Goal: Transaction & Acquisition: Book appointment/travel/reservation

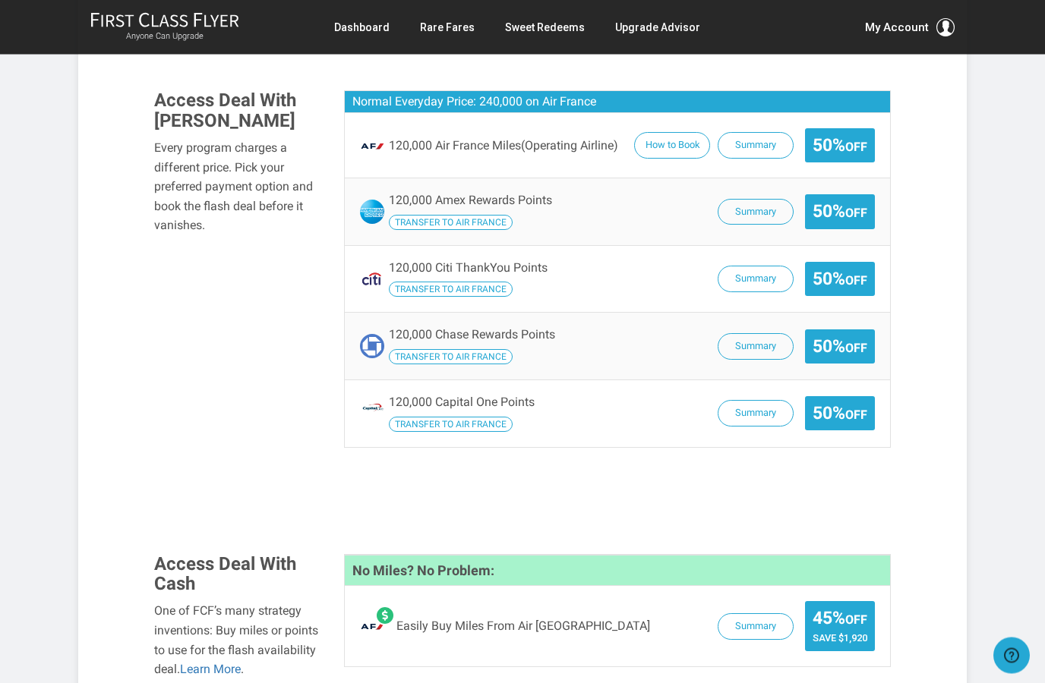
scroll to position [1042, 0]
click at [761, 613] on button "Summary" at bounding box center [755, 626] width 76 height 27
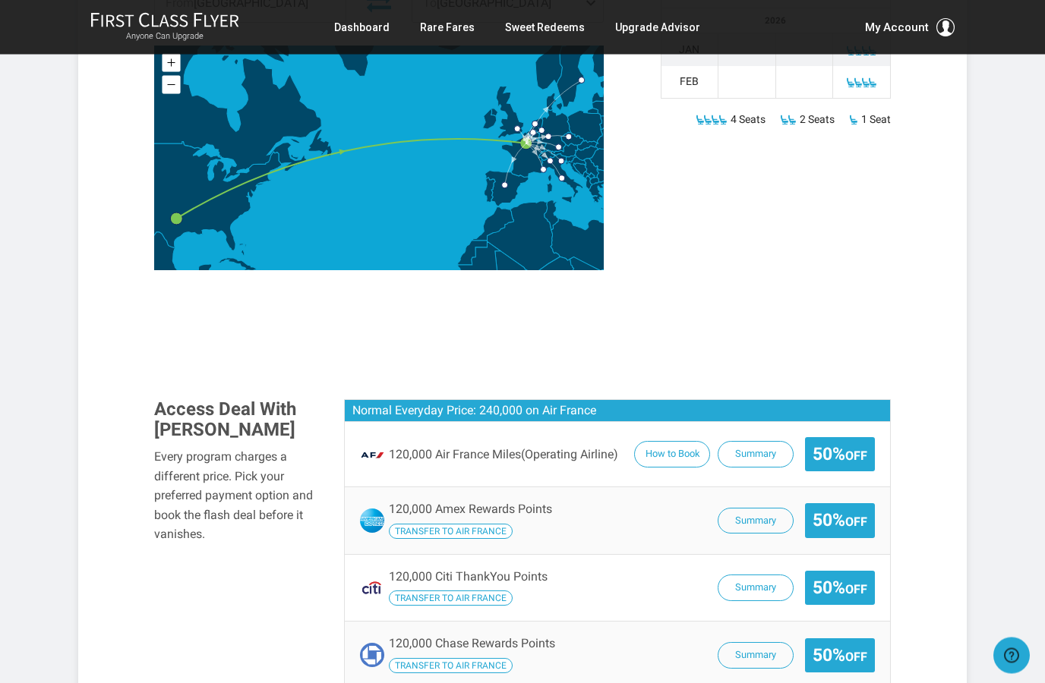
scroll to position [734, 0]
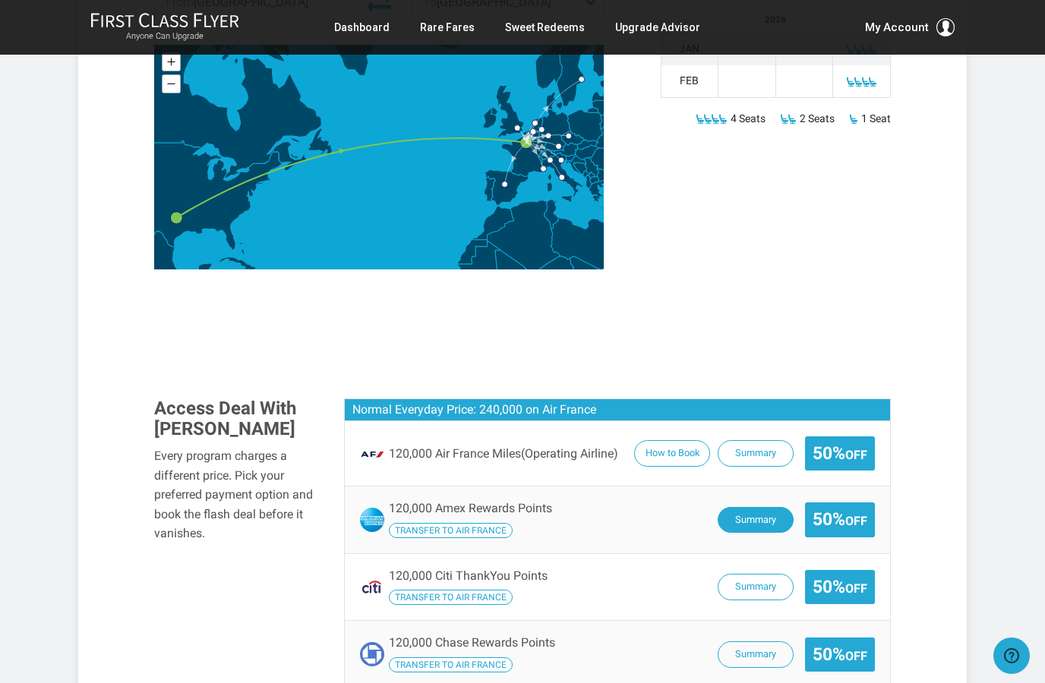
click at [766, 507] on button "Summary" at bounding box center [755, 520] width 76 height 27
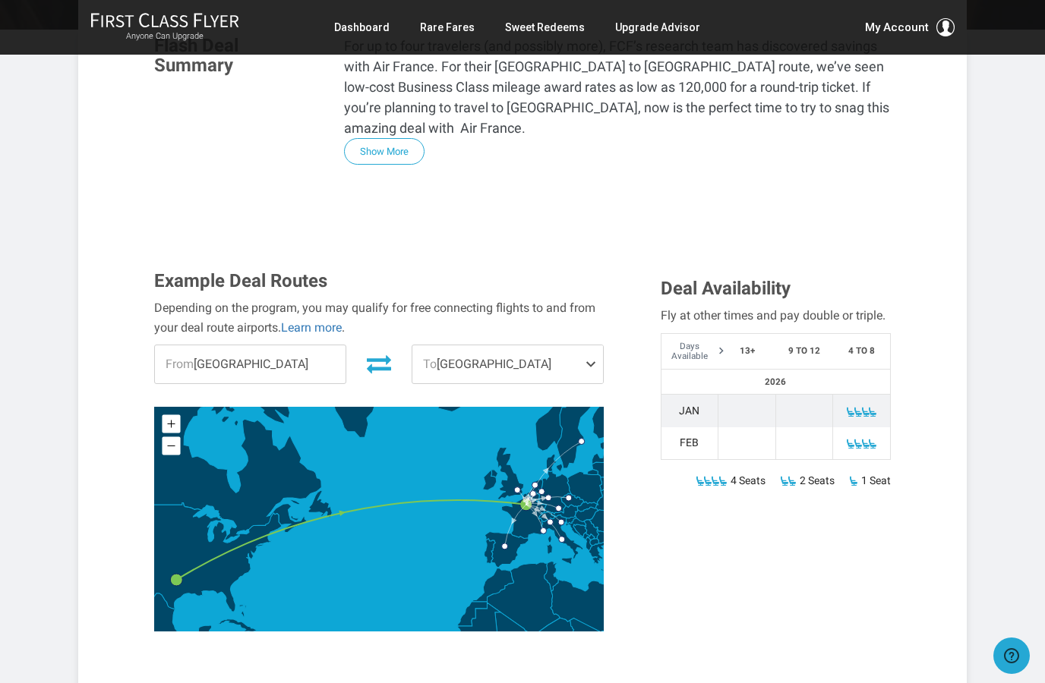
scroll to position [369, 0]
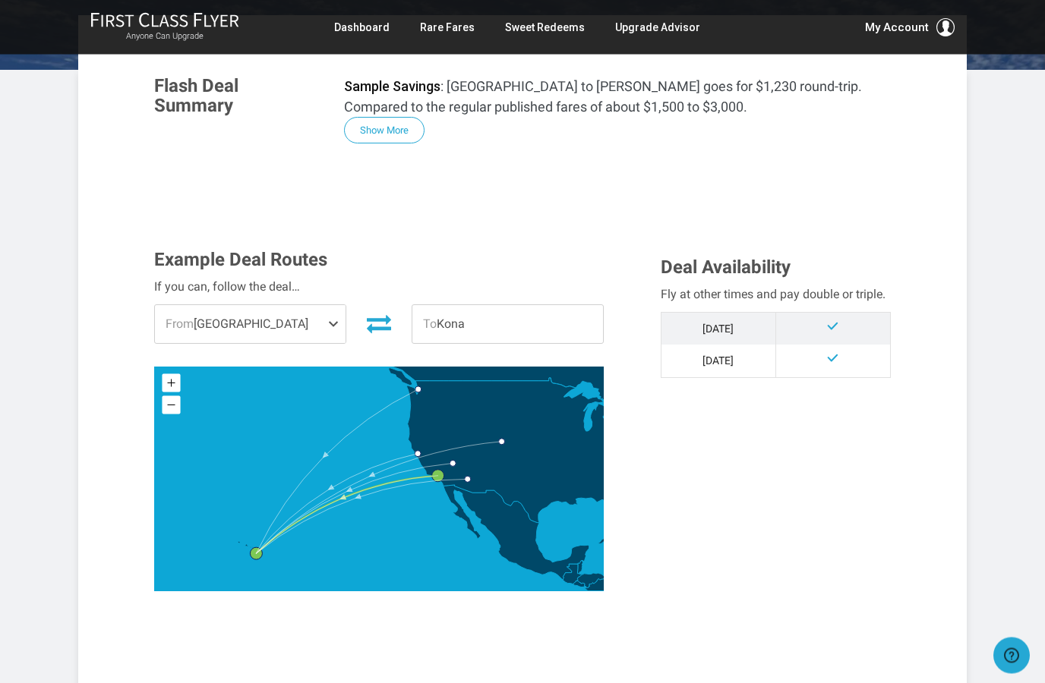
scroll to position [269, 0]
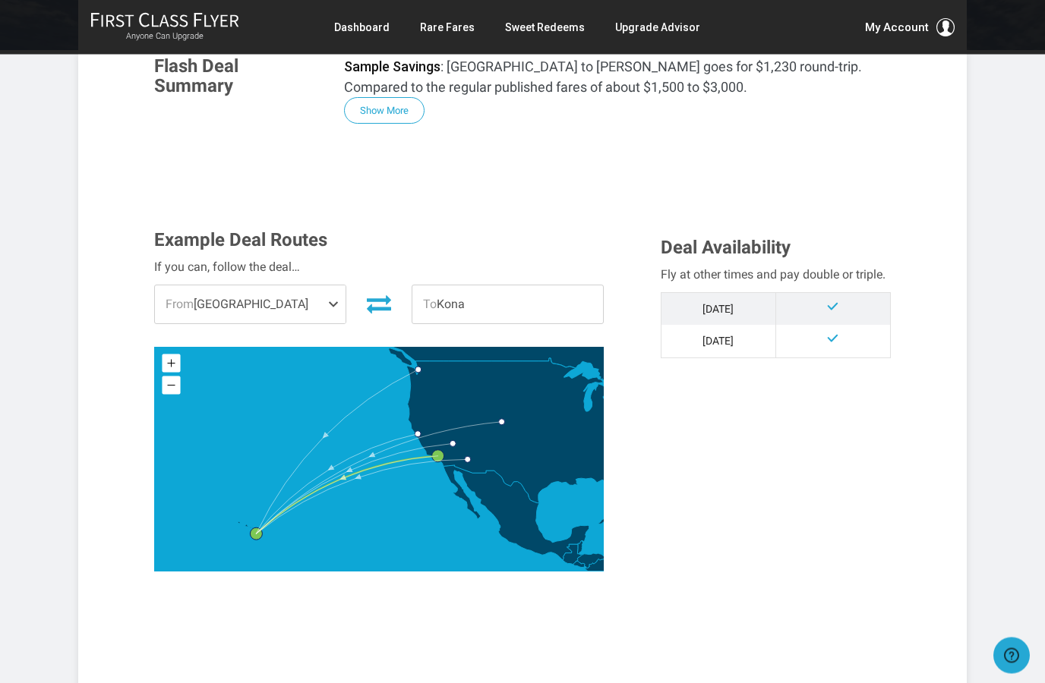
click at [314, 305] on span "From [GEOGRAPHIC_DATA]" at bounding box center [250, 305] width 191 height 38
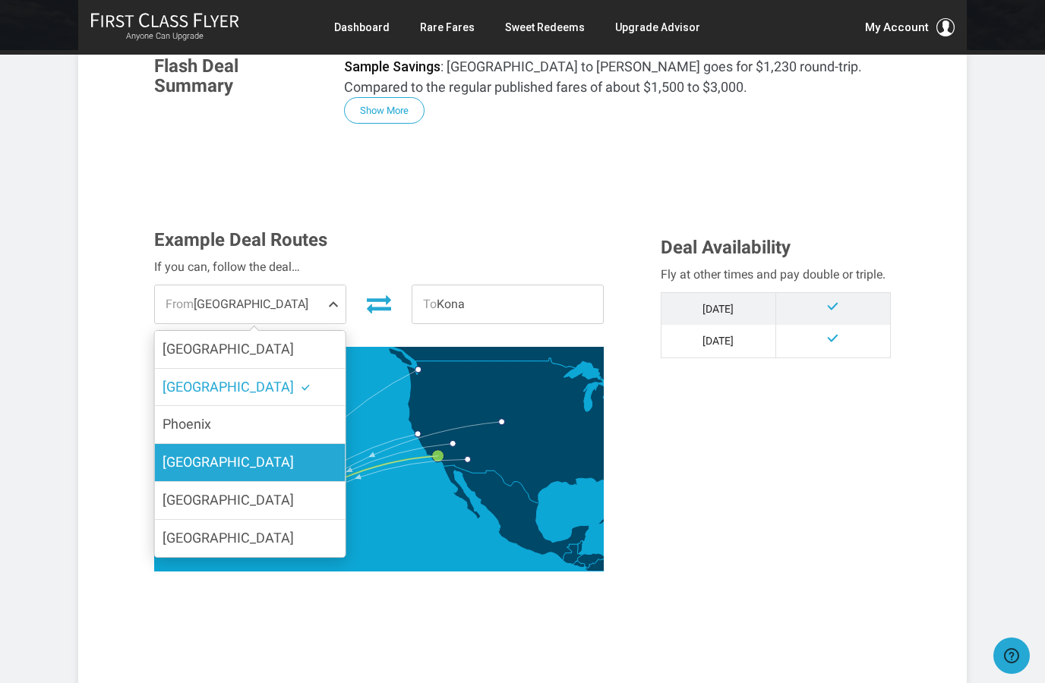
click at [273, 460] on label "[GEOGRAPHIC_DATA]" at bounding box center [250, 462] width 191 height 37
click at [0, 0] on input "[GEOGRAPHIC_DATA]" at bounding box center [0, 0] width 0 height 0
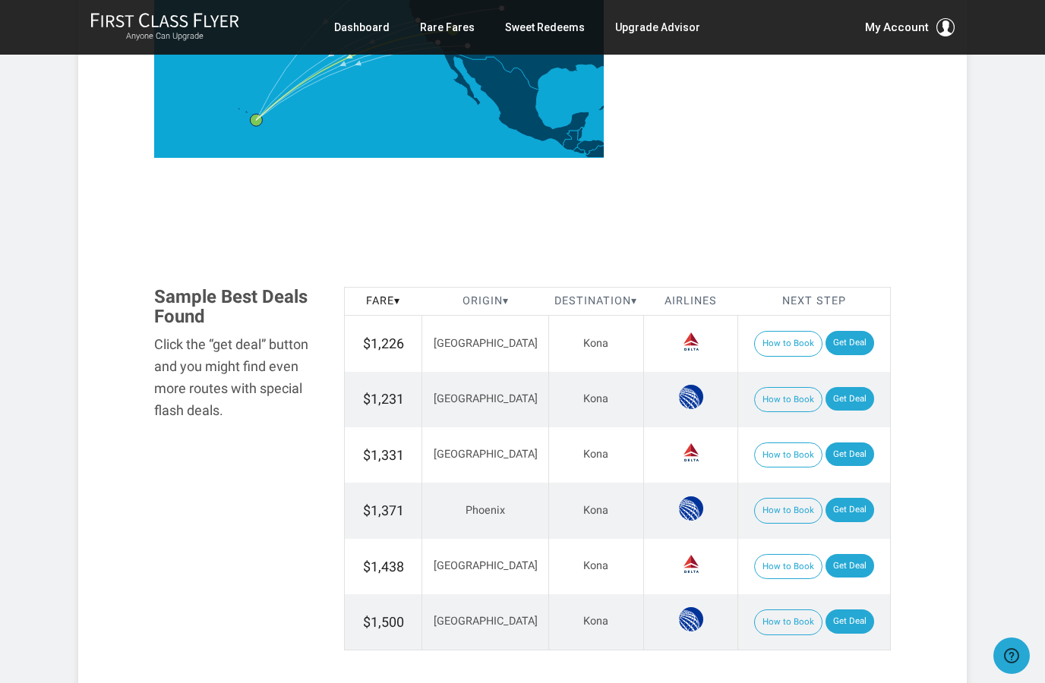
scroll to position [688, 0]
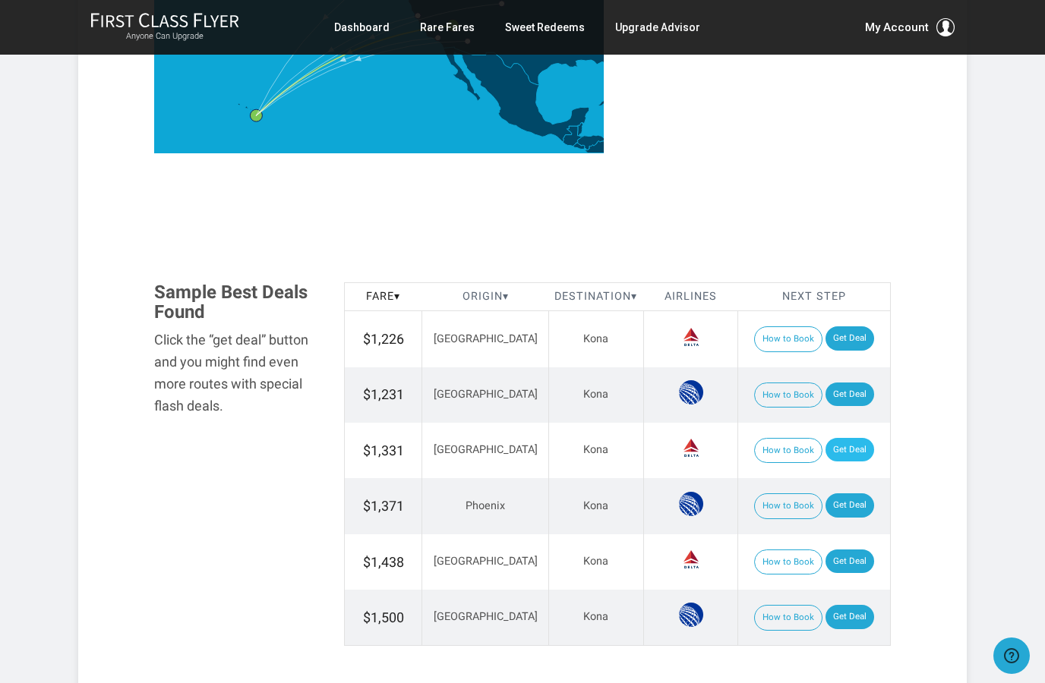
click at [840, 450] on link "Get Deal" at bounding box center [849, 450] width 49 height 24
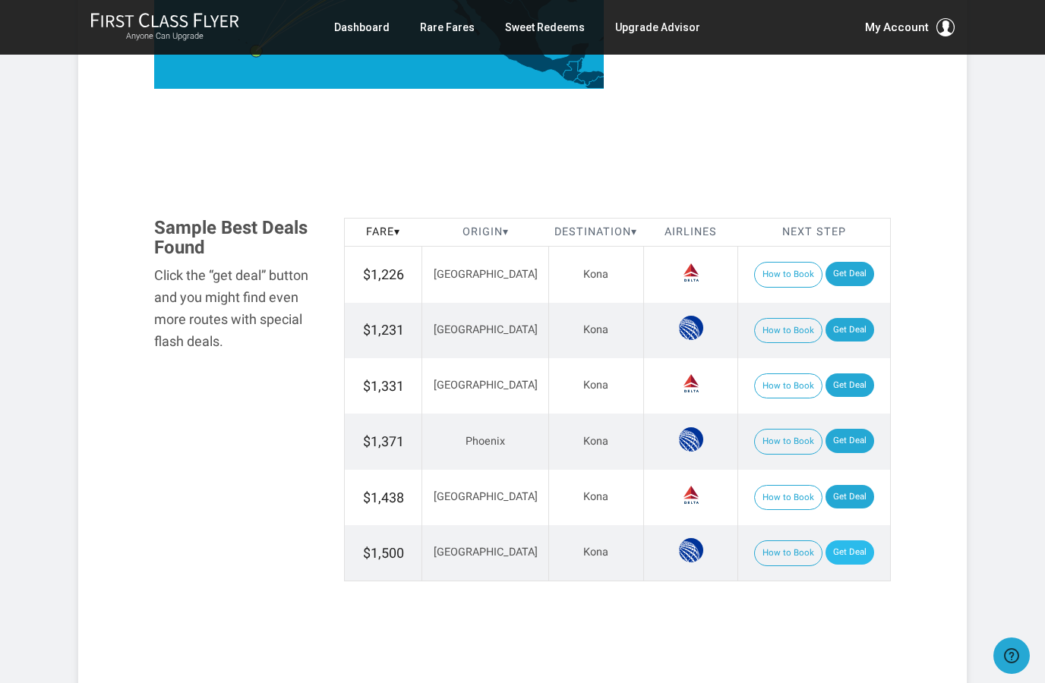
click at [850, 544] on link "Get Deal" at bounding box center [849, 553] width 49 height 24
click at [842, 329] on link "Get Deal" at bounding box center [849, 330] width 49 height 24
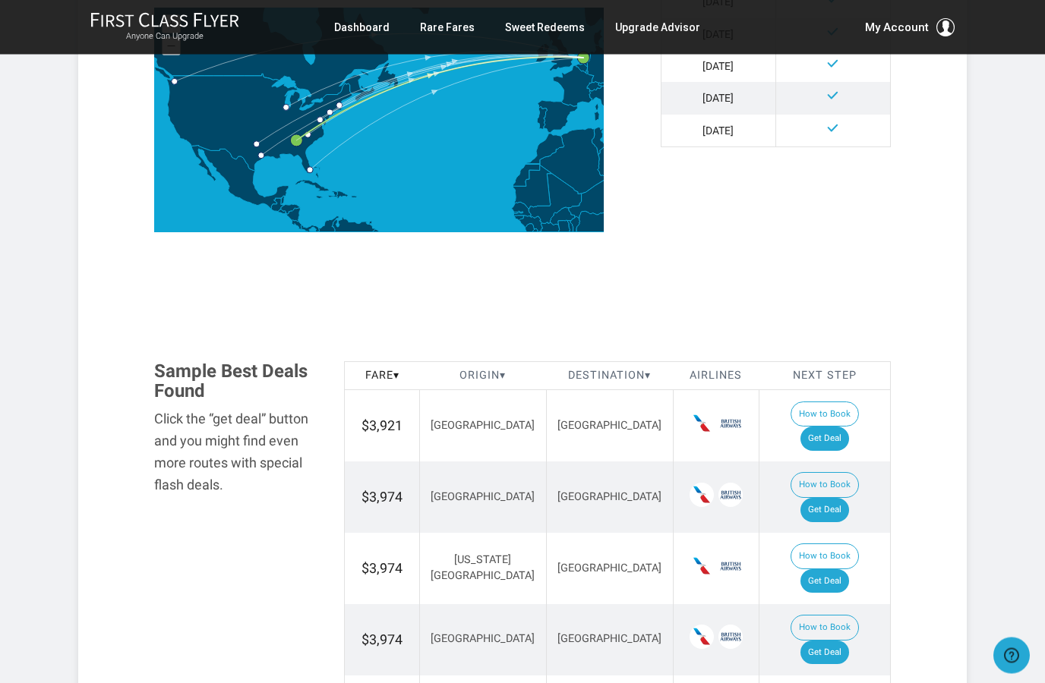
scroll to position [610, 0]
click at [839, 497] on link "Get Deal" at bounding box center [824, 509] width 49 height 24
